Goal: Task Accomplishment & Management: Manage account settings

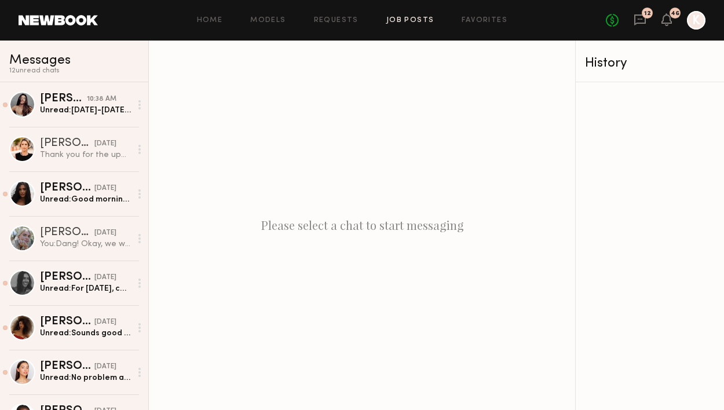
click at [394, 17] on link "Job Posts" at bounding box center [410, 21] width 48 height 8
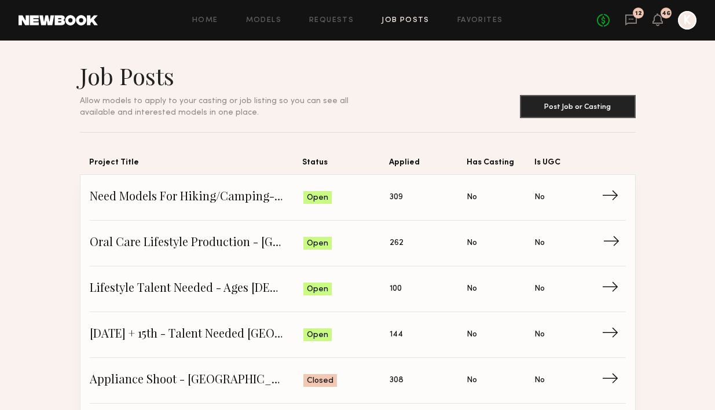
click at [239, 239] on span "Oral Care Lifestyle Production - [GEOGRAPHIC_DATA]" at bounding box center [197, 243] width 214 height 17
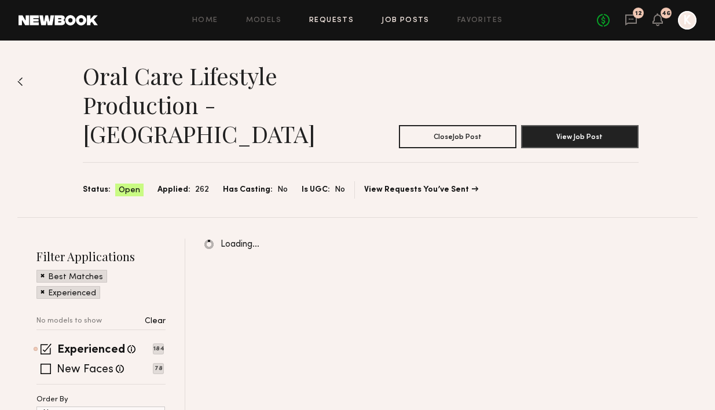
click at [332, 20] on link "Requests" at bounding box center [331, 21] width 45 height 8
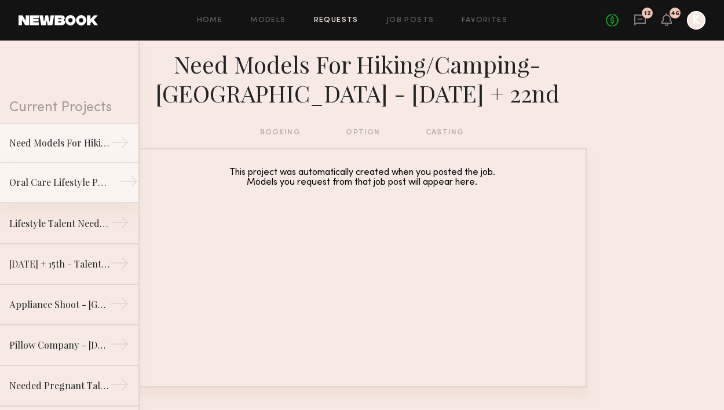
click at [67, 175] on link "Oral Care Lifestyle Production - [GEOGRAPHIC_DATA] →" at bounding box center [69, 183] width 138 height 41
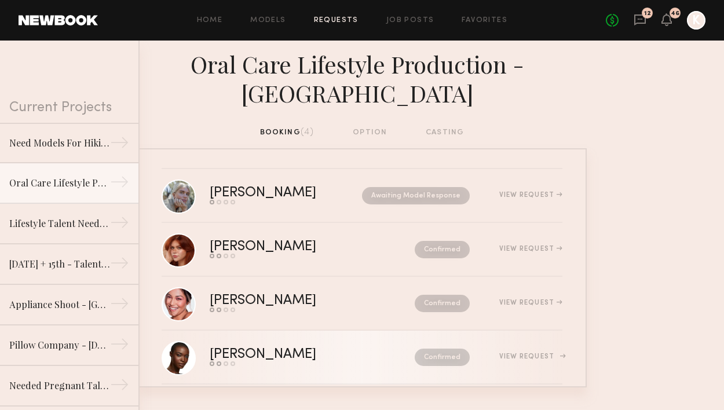
click at [311, 354] on div "[PERSON_NAME]" at bounding box center [288, 354] width 156 height 13
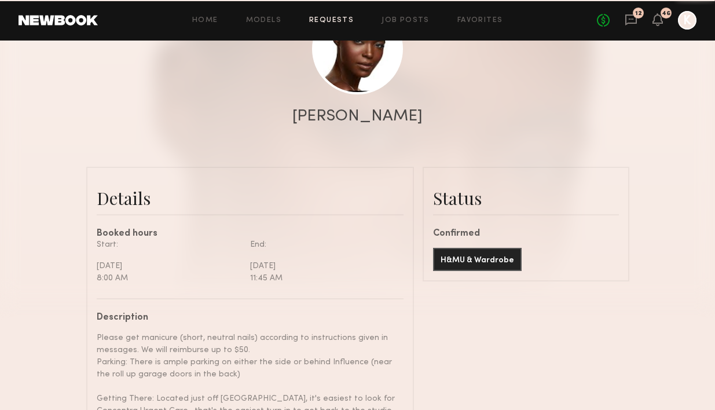
scroll to position [1012, 0]
